Goal: Task Accomplishment & Management: Complete application form

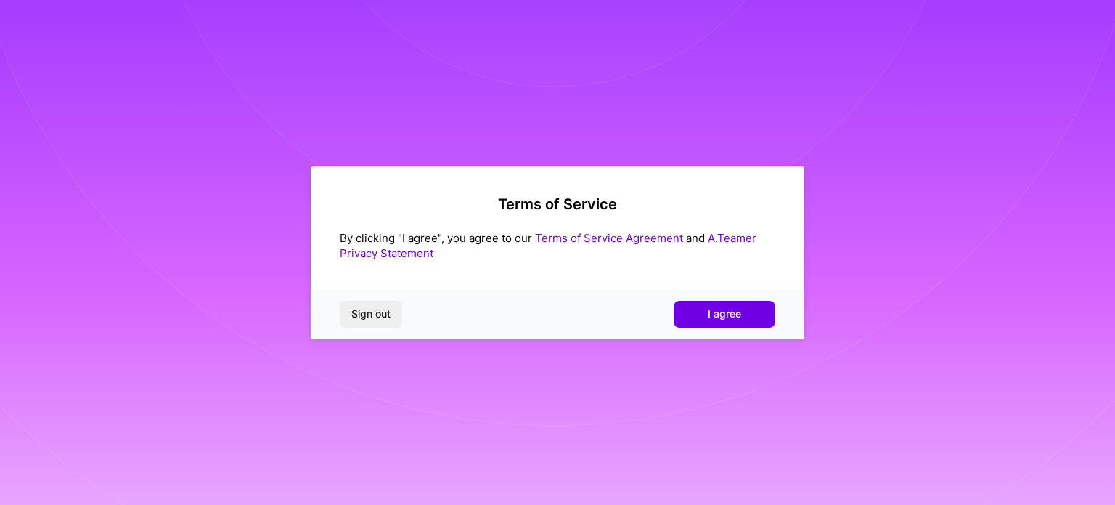
click at [456, 489] on div "Terms of Service By clicking "I agree", you agree to our Terms of Service Agree…" at bounding box center [557, 252] width 1115 height 505
click at [757, 309] on button "I agree" at bounding box center [725, 314] width 102 height 26
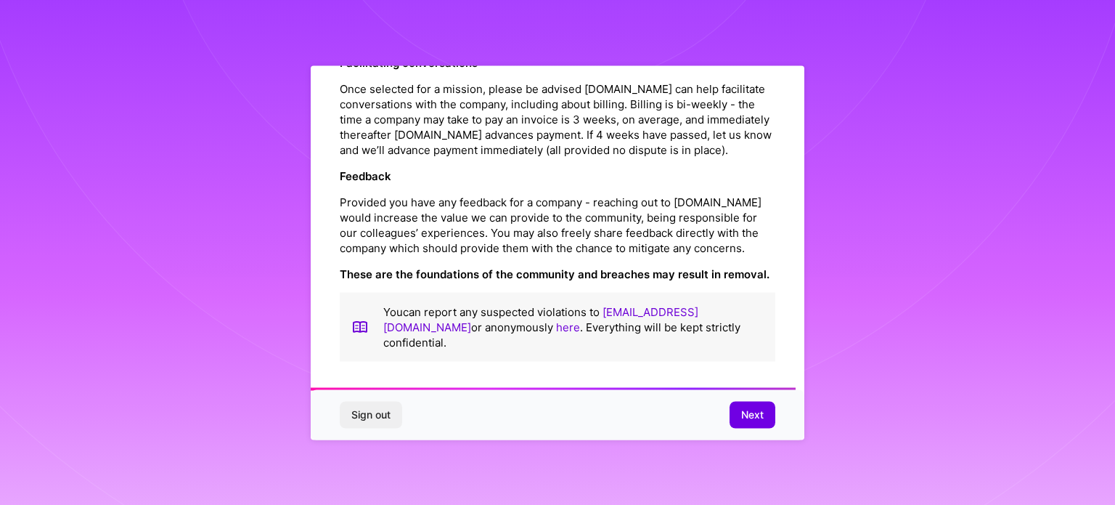
click at [654, 280] on strong "These are the foundations of the community and breaches may result in removal." at bounding box center [555, 273] width 430 height 14
click at [746, 402] on button "Next" at bounding box center [753, 415] width 46 height 26
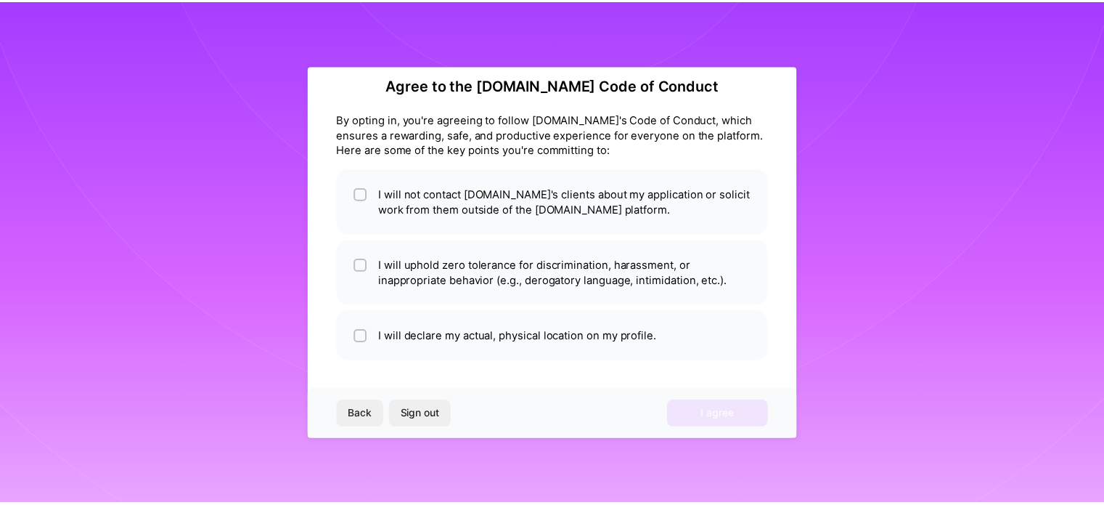
scroll to position [17, 0]
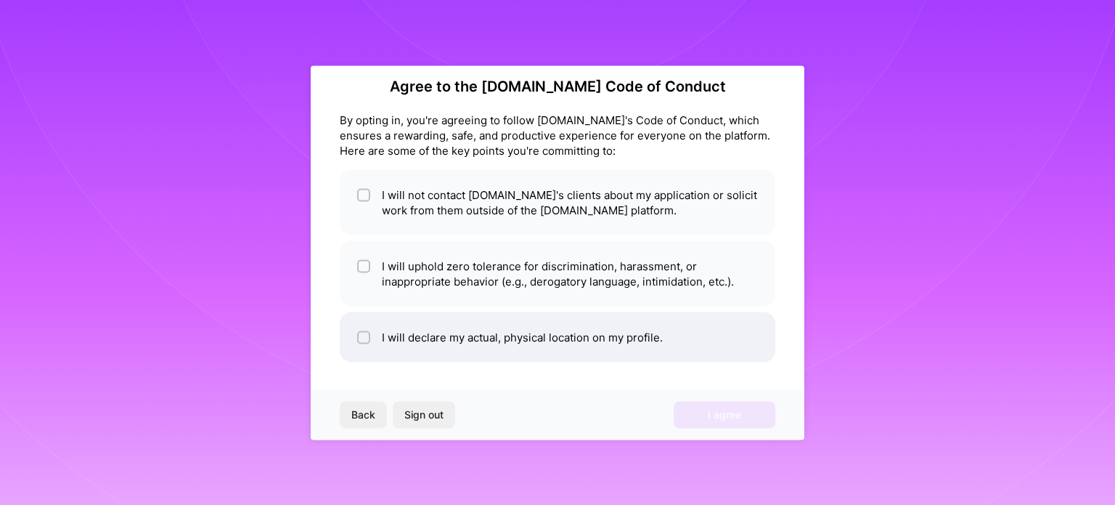
click at [382, 339] on li "I will declare my actual, physical location on my profile." at bounding box center [558, 336] width 436 height 50
checkbox input "true"
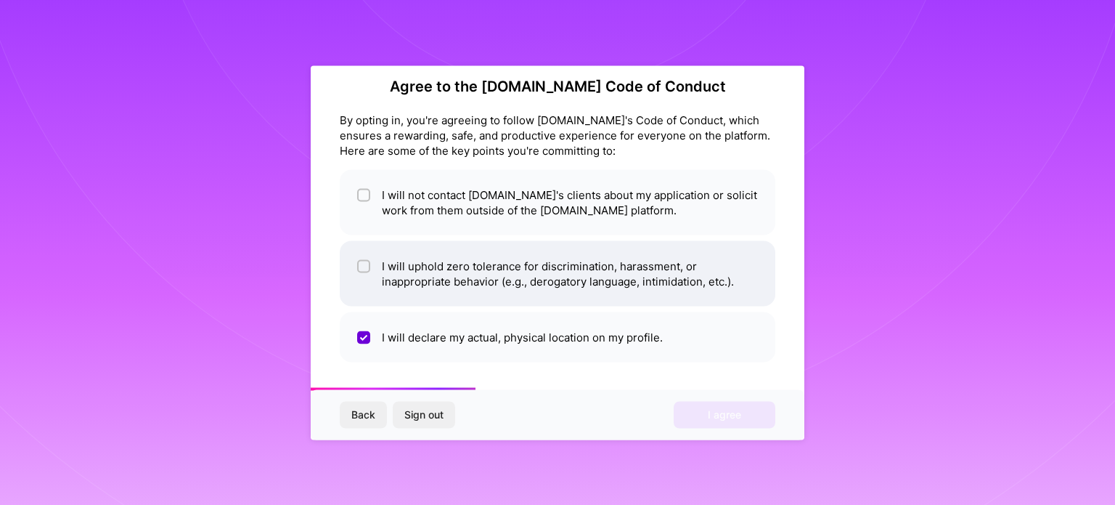
click at [394, 267] on li "I will uphold zero tolerance for discrimination, harassment, or inappropriate b…" at bounding box center [558, 272] width 436 height 65
checkbox input "true"
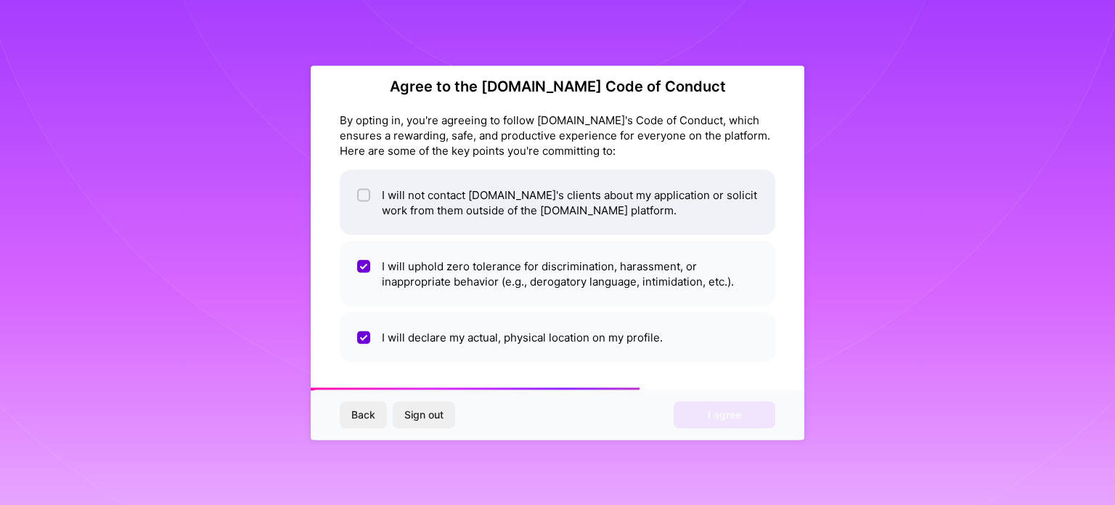
click at [363, 201] on span at bounding box center [363, 202] width 13 height 30
checkbox input "true"
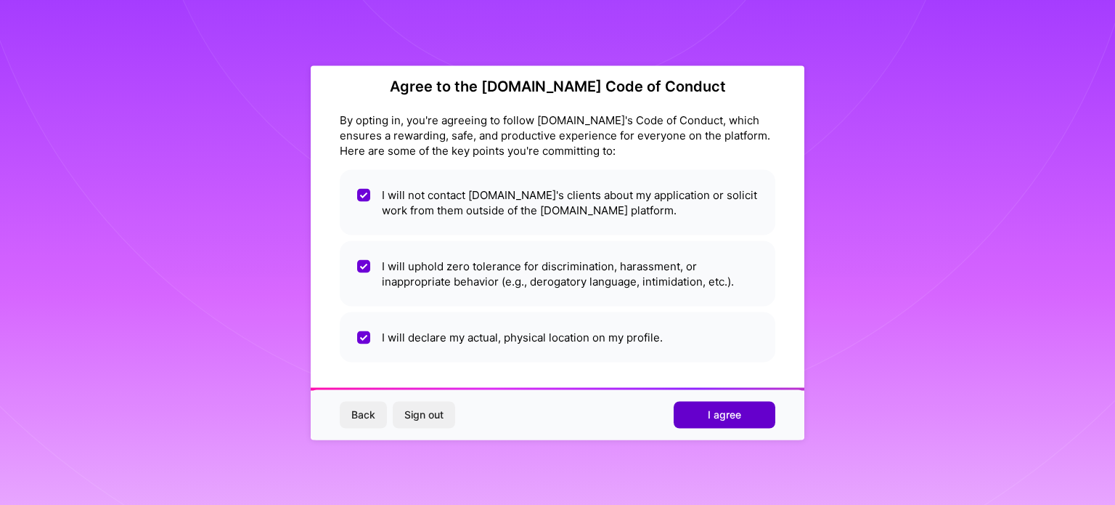
click at [746, 416] on button "I agree" at bounding box center [725, 415] width 102 height 26
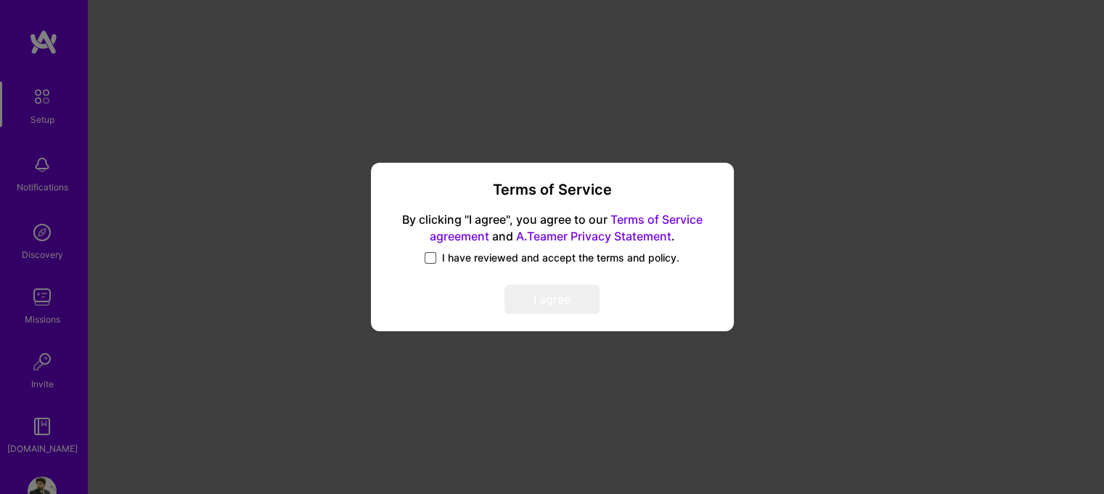
click at [430, 258] on span at bounding box center [431, 258] width 12 height 12
click at [0, 0] on input "I have reviewed and accept the terms and policy." at bounding box center [0, 0] width 0 height 0
click at [570, 301] on button "I agree" at bounding box center [552, 299] width 95 height 29
